Goal: Use online tool/utility: Utilize a website feature to perform a specific function

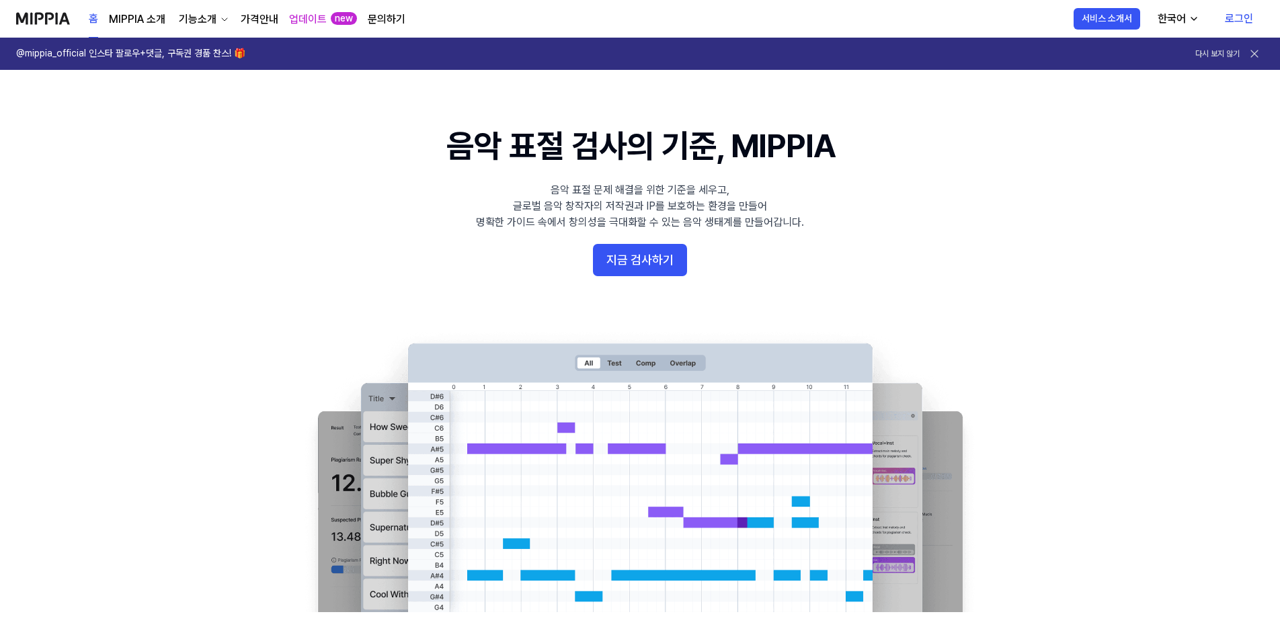
click at [1248, 24] on link "로그인" at bounding box center [1239, 19] width 50 height 38
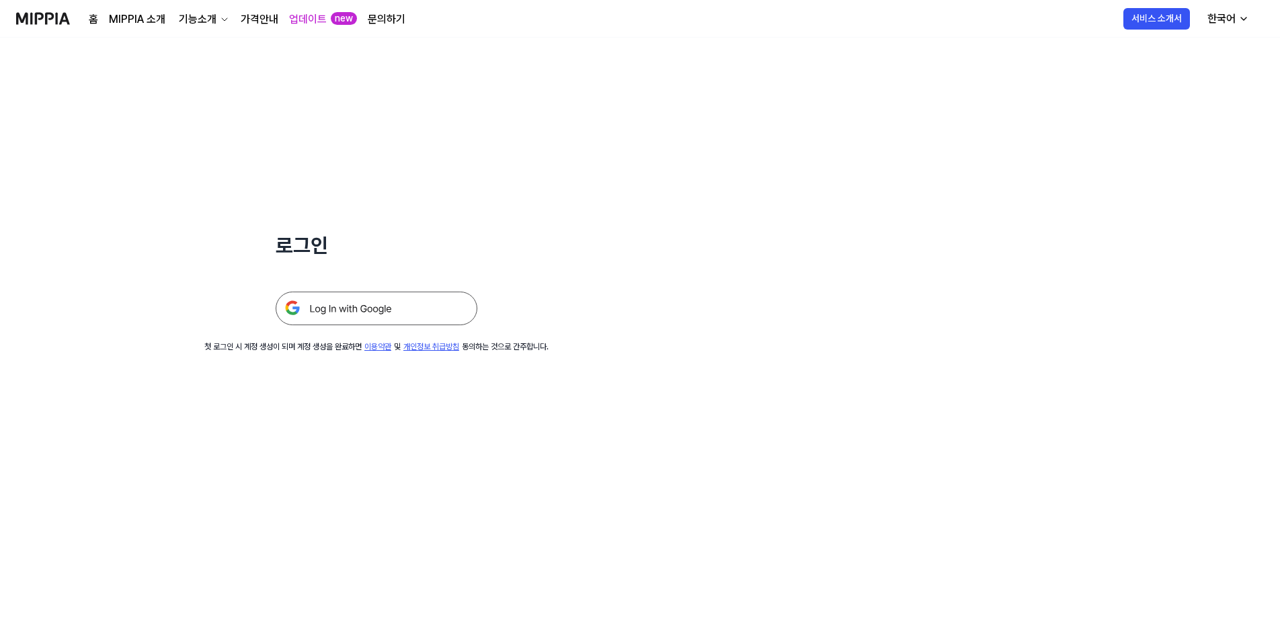
click at [398, 301] on img at bounding box center [377, 309] width 202 height 34
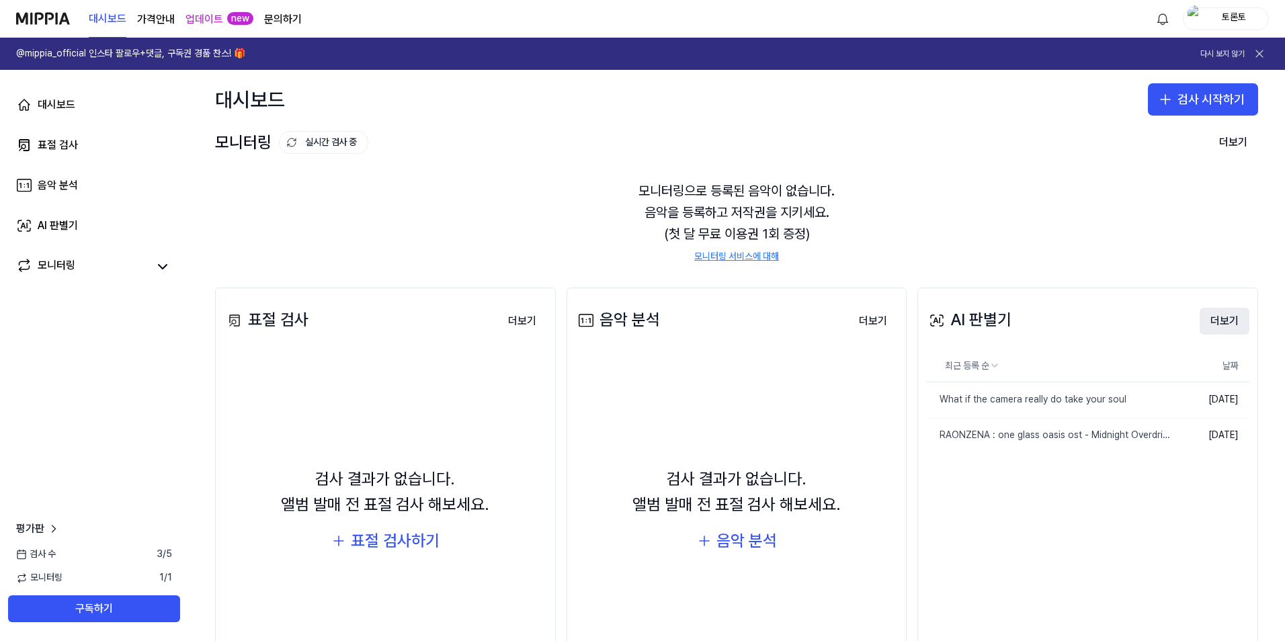
click at [1226, 321] on button "더보기" at bounding box center [1225, 321] width 50 height 27
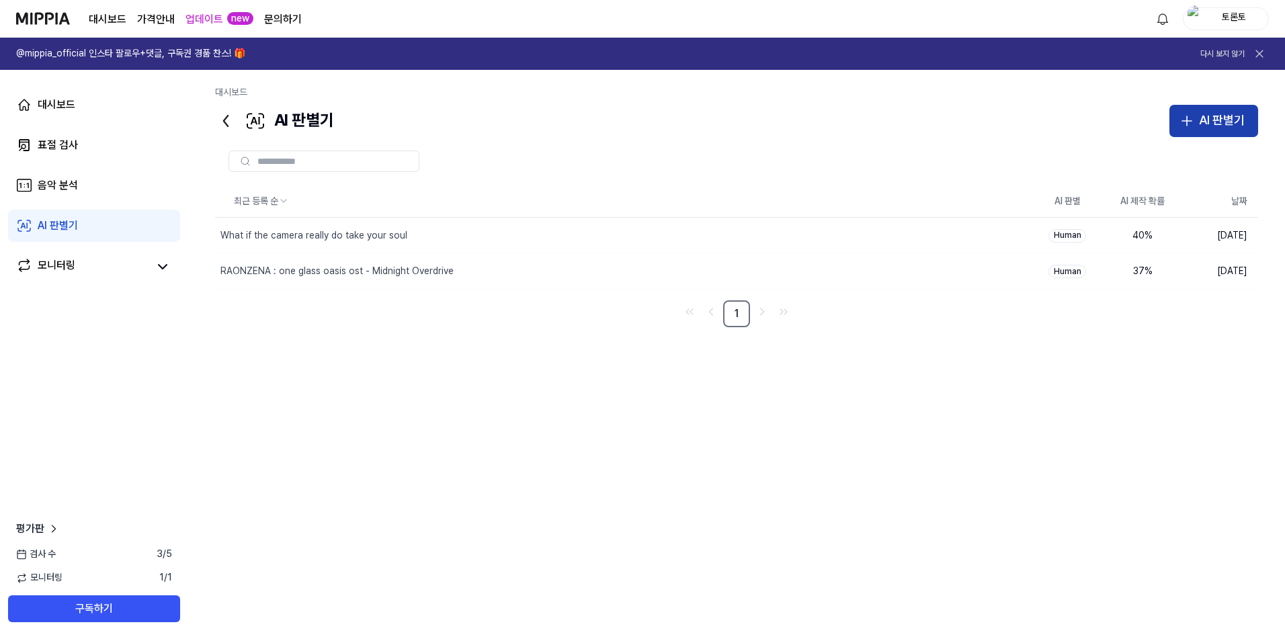
click at [1219, 116] on div "AI 판별기" at bounding box center [1222, 120] width 46 height 19
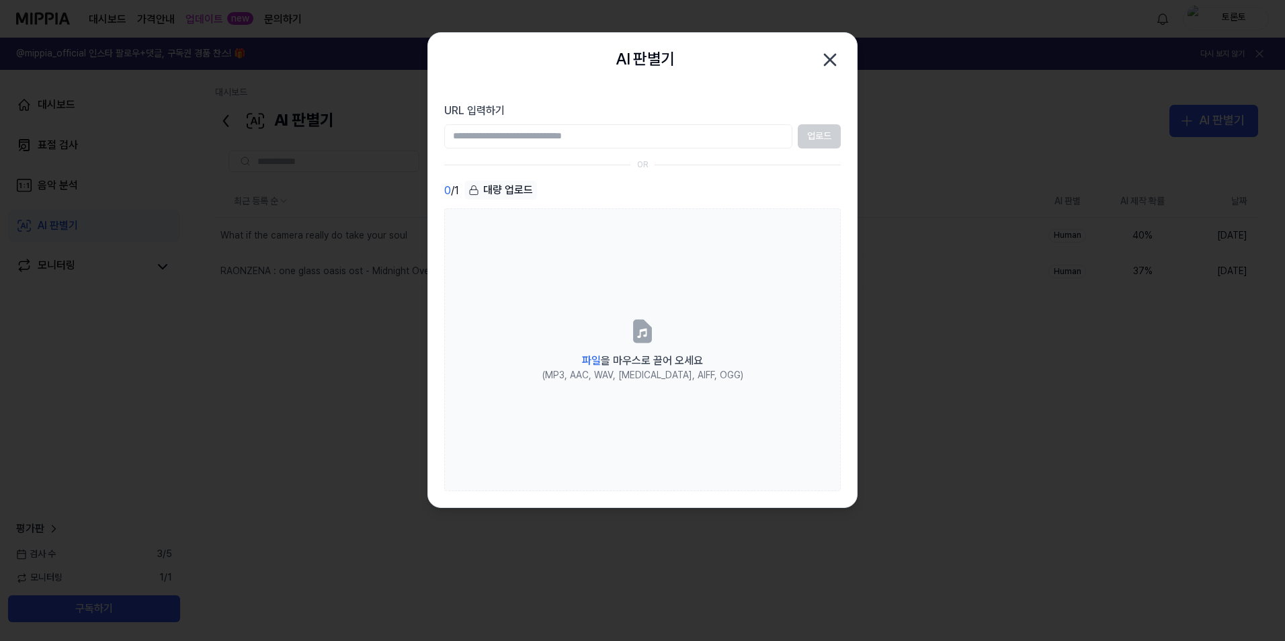
click at [736, 142] on input "URL 입력하기" at bounding box center [618, 136] width 348 height 24
click at [845, 52] on div "AI 판별기 닫기" at bounding box center [642, 60] width 429 height 54
click at [828, 61] on icon "button" at bounding box center [830, 59] width 11 height 11
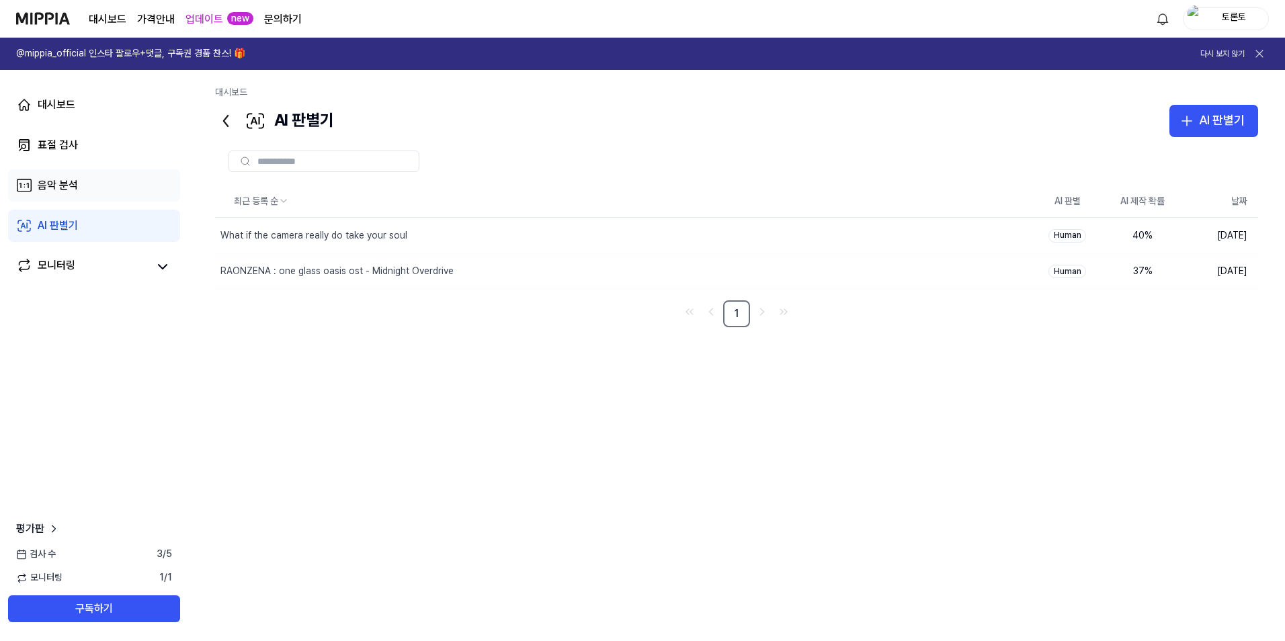
click at [56, 192] on div "음악 분석" at bounding box center [58, 185] width 40 height 16
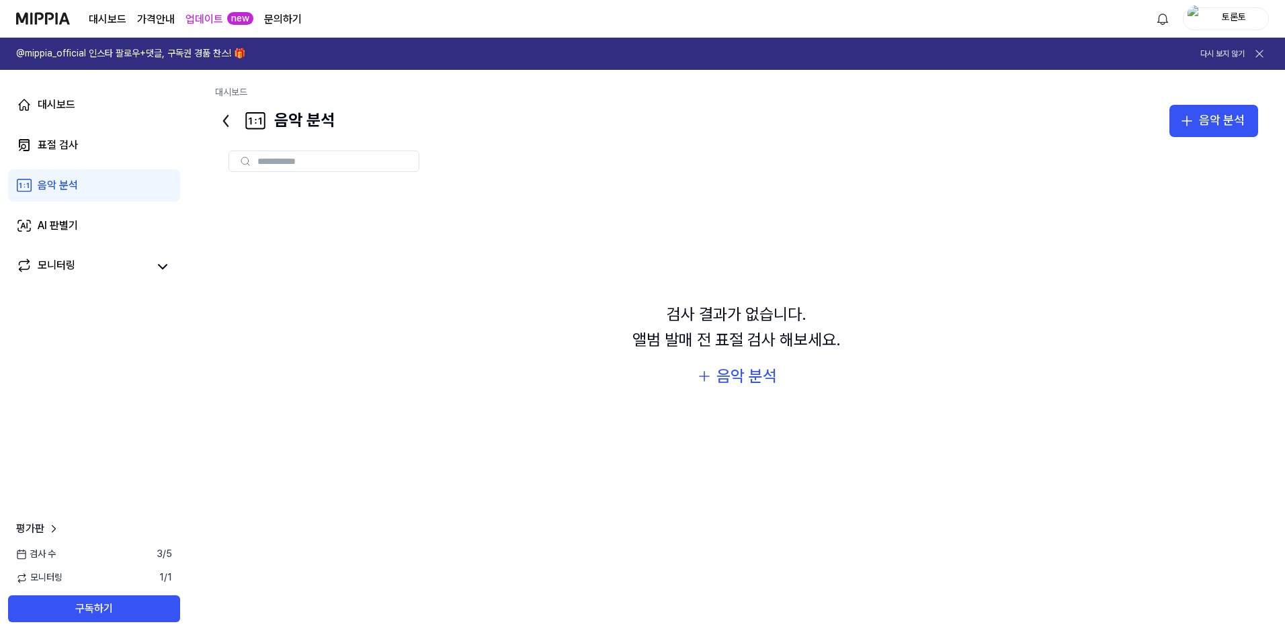
click at [307, 156] on input "text" at bounding box center [334, 161] width 153 height 12
click at [738, 382] on div "음악 분석" at bounding box center [747, 377] width 61 height 26
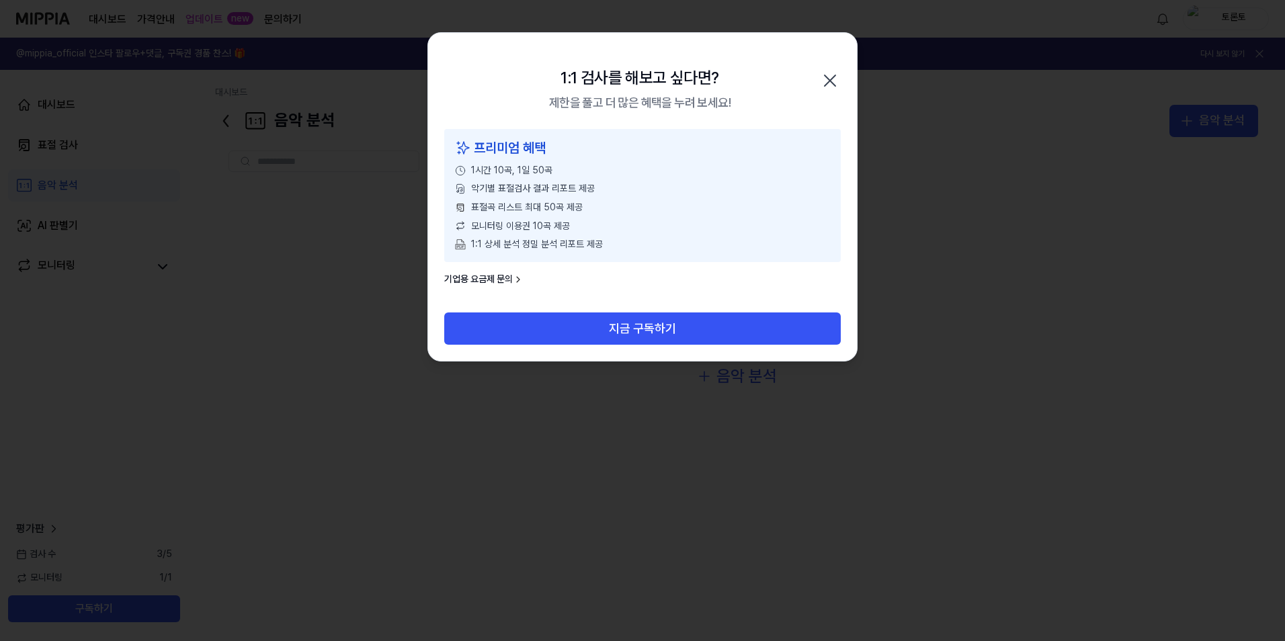
click at [835, 83] on icon "button" at bounding box center [831, 81] width 22 height 22
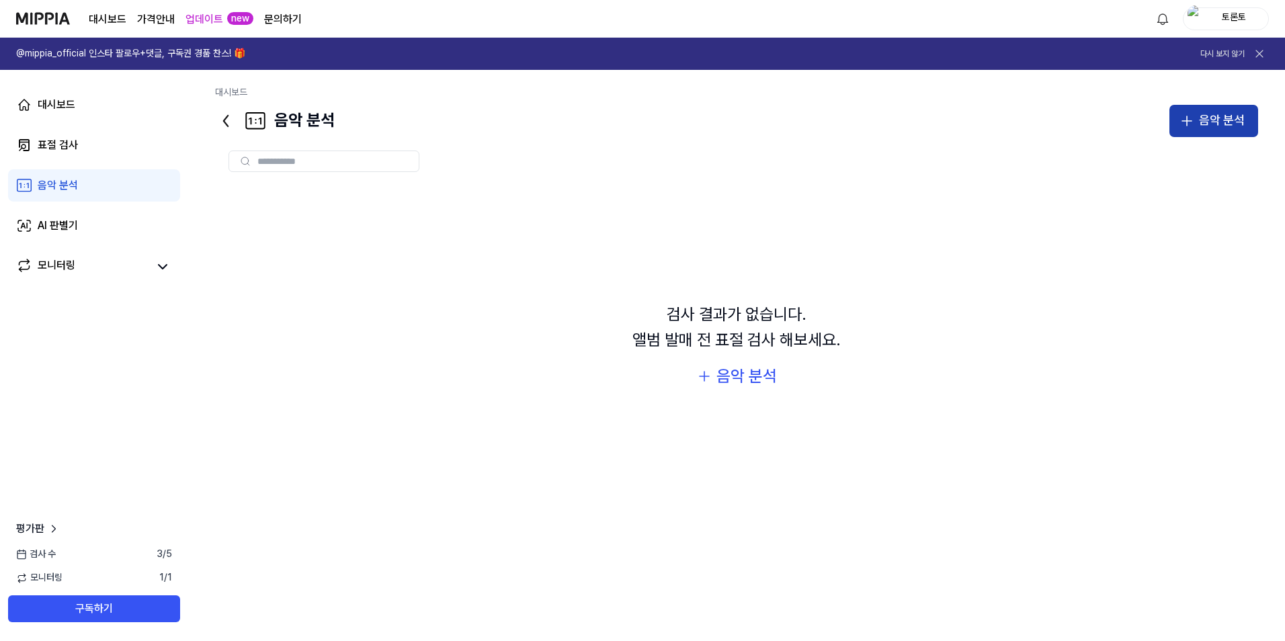
click at [1178, 123] on button "음악 분석" at bounding box center [1214, 121] width 89 height 32
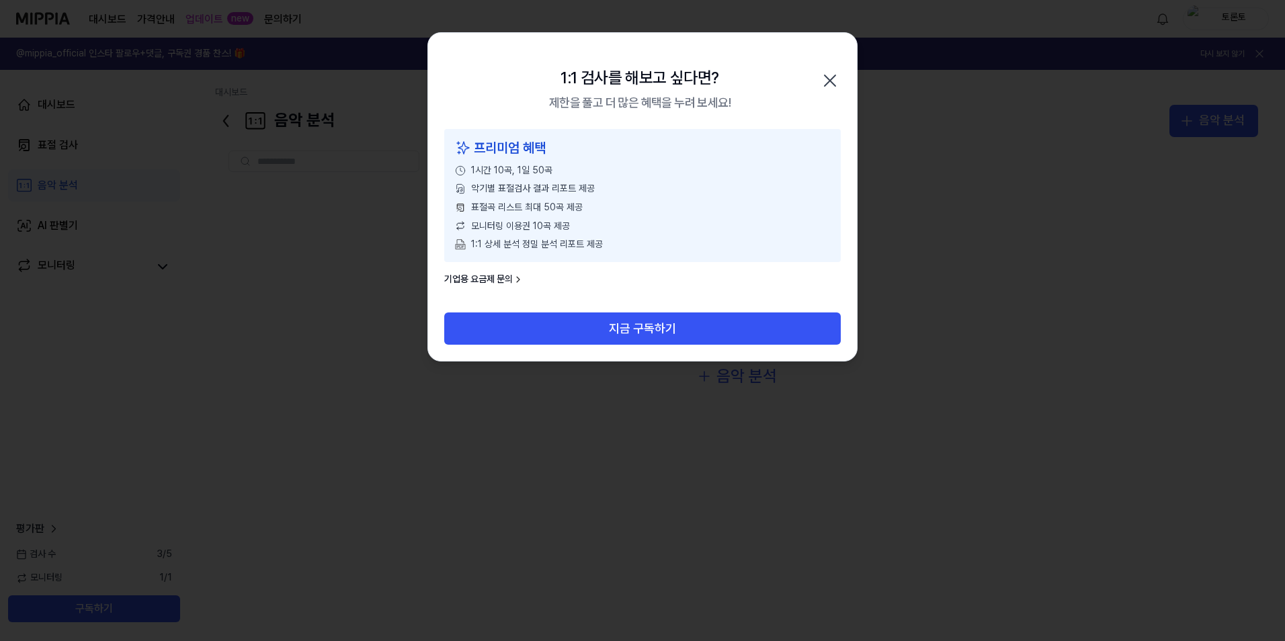
click at [800, 77] on div "1:1 검사를 해보고 싶다면? 제한을 풀고 더 많은 혜택을 누려 보세요! 닫기" at bounding box center [642, 81] width 429 height 96
click at [839, 79] on icon "button" at bounding box center [831, 81] width 22 height 22
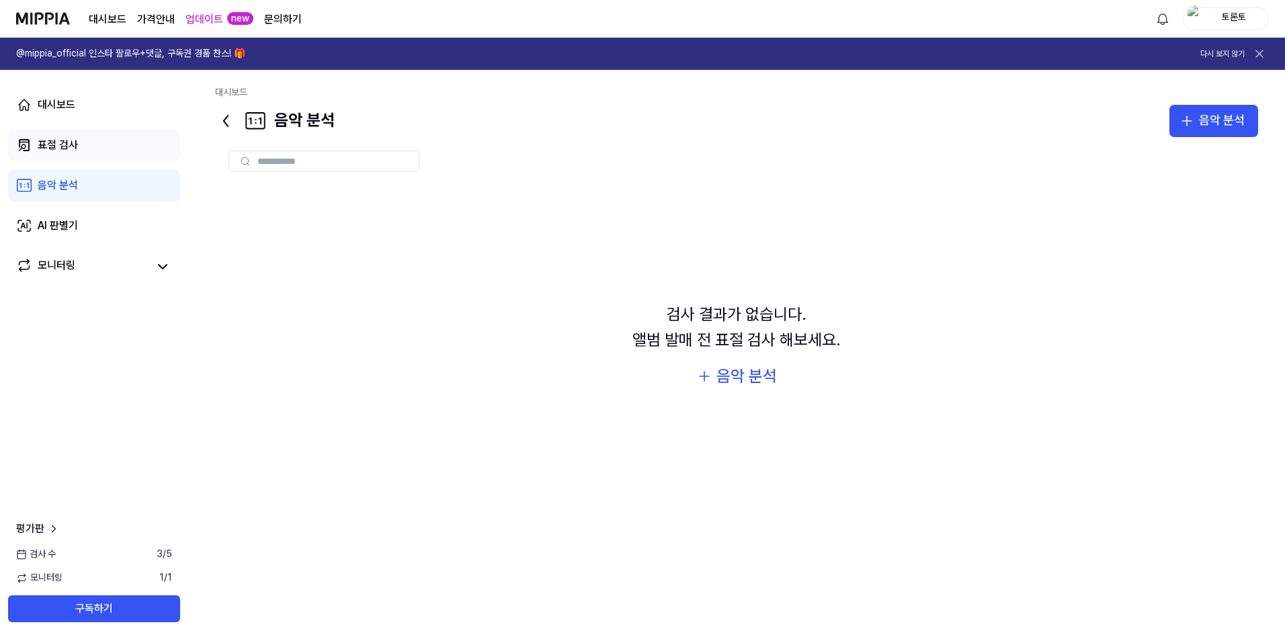
click at [73, 149] on div "표절 검사" at bounding box center [58, 145] width 40 height 16
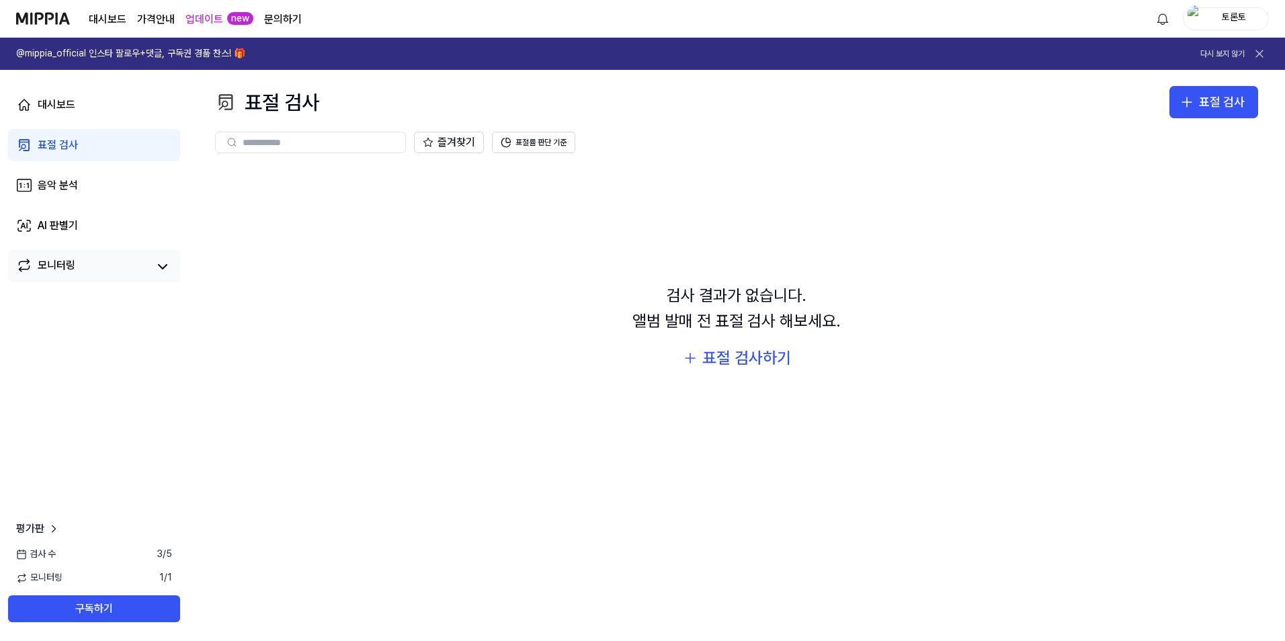
click at [42, 251] on div "모니터링" at bounding box center [94, 266] width 172 height 32
click at [29, 272] on icon at bounding box center [24, 266] width 16 height 16
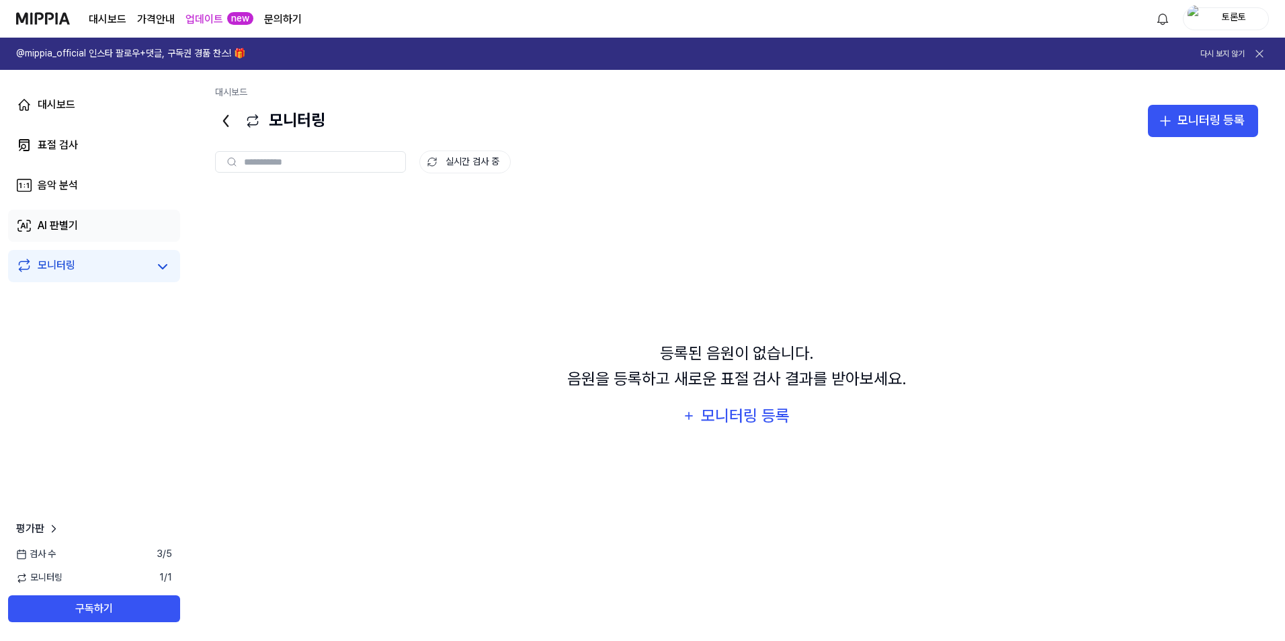
click at [70, 220] on div "AI 판별기" at bounding box center [58, 226] width 40 height 16
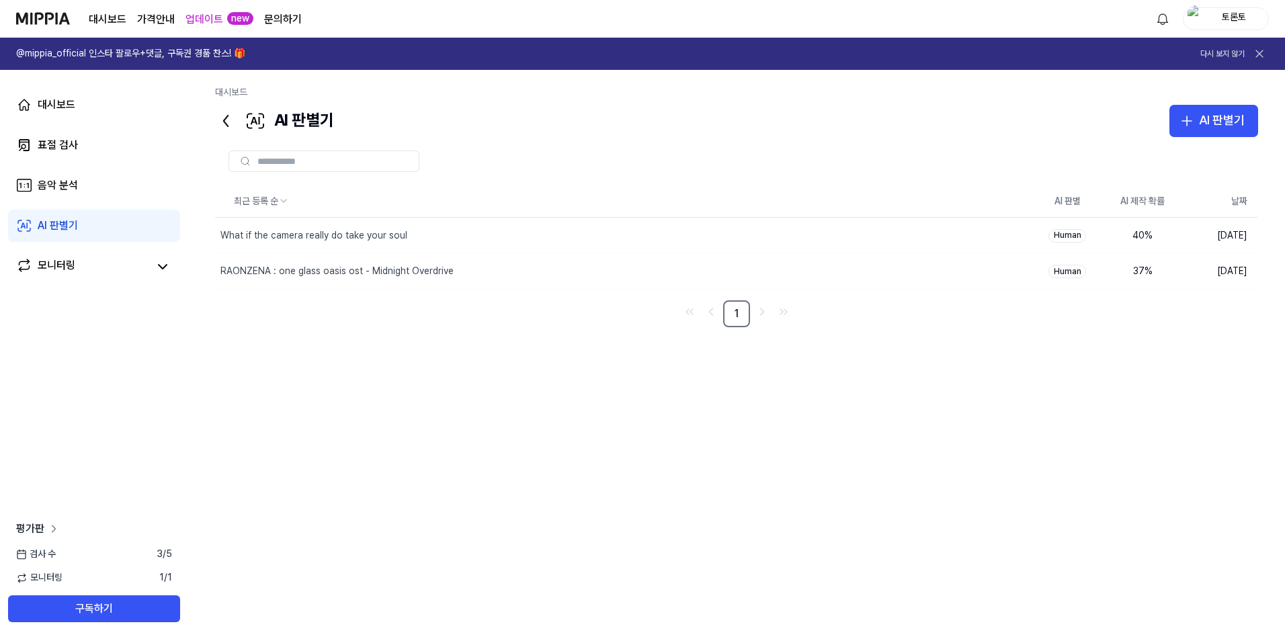
click at [52, 529] on icon at bounding box center [53, 528] width 13 height 13
